Goal: Task Accomplishment & Management: Use online tool/utility

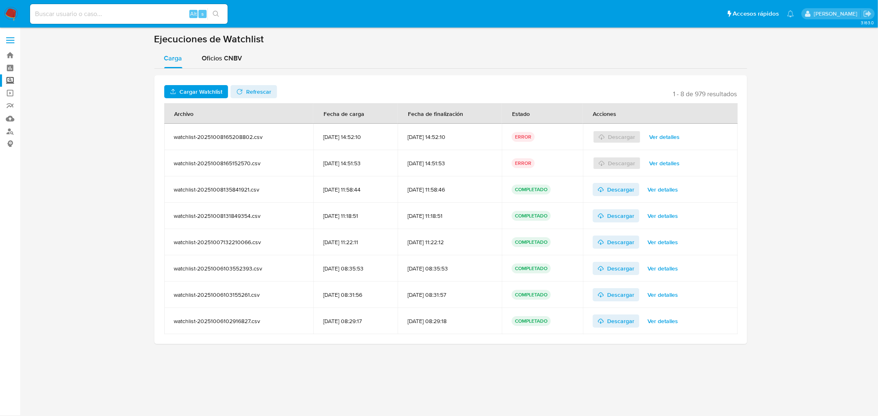
click at [199, 93] on span "Cargar Watchlist" at bounding box center [200, 91] width 43 height 13
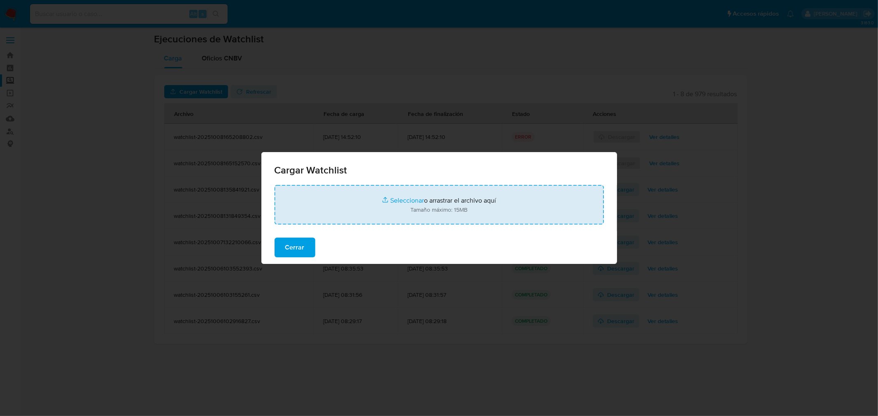
click at [398, 200] on input "file" at bounding box center [438, 205] width 329 height 40
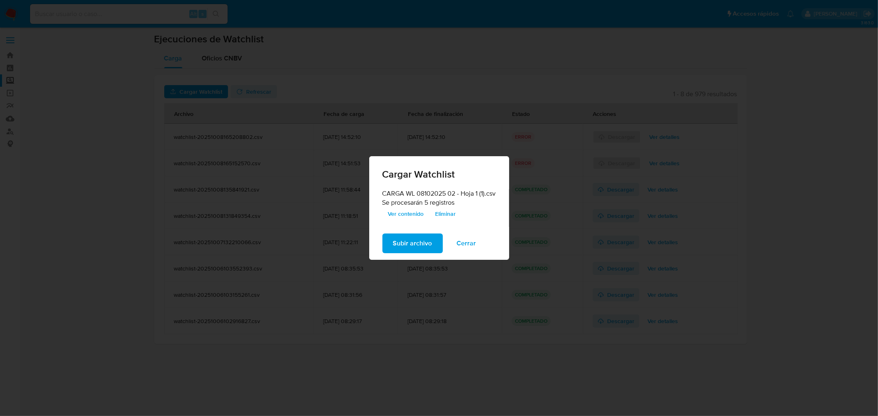
click at [404, 215] on span "Ver contenido" at bounding box center [406, 214] width 36 height 12
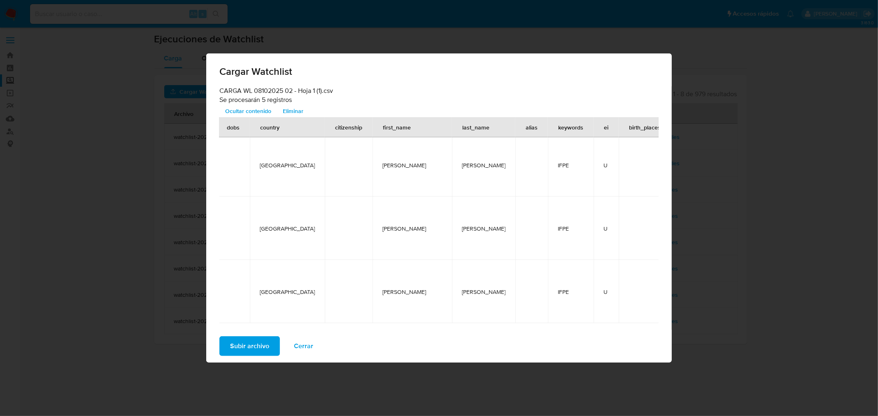
scroll to position [138, 274]
click at [252, 350] on span "Subir archivo" at bounding box center [249, 346] width 39 height 18
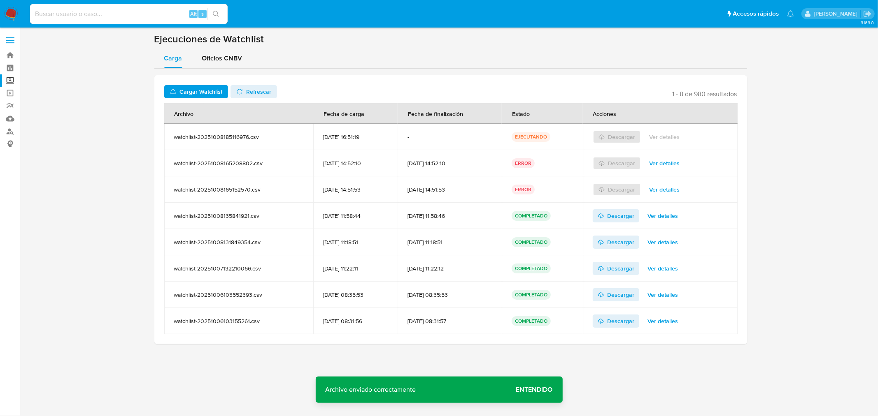
drag, startPoint x: 252, startPoint y: 350, endPoint x: 247, endPoint y: 342, distance: 9.4
click at [258, 89] on span "Refrescar" at bounding box center [258, 91] width 25 height 13
click at [665, 136] on span "Ver detalles" at bounding box center [662, 137] width 30 height 12
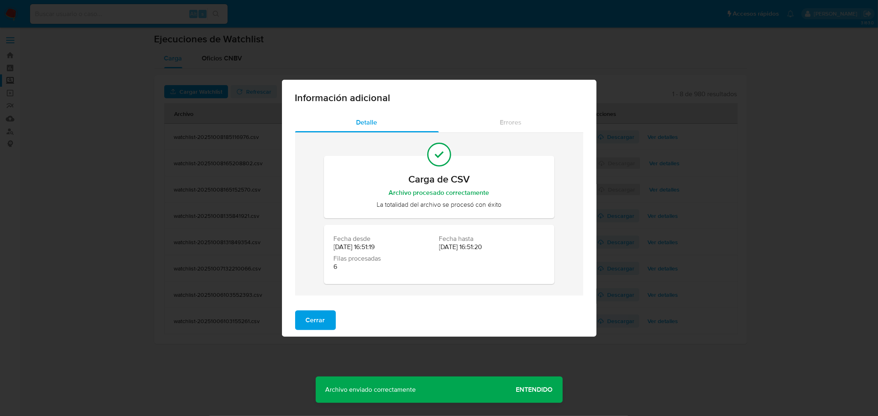
click at [120, 210] on div "Información adicional Detalle Errores Carga de CSV Archivo procesado correctame…" at bounding box center [439, 208] width 878 height 416
click at [306, 324] on span "Cerrar" at bounding box center [315, 320] width 19 height 18
